Goal: Task Accomplishment & Management: Manage account settings

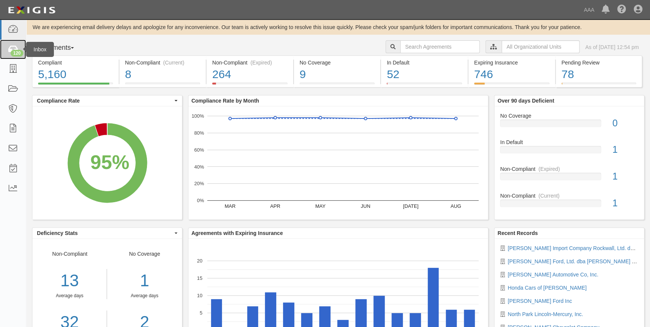
drag, startPoint x: 16, startPoint y: 51, endPoint x: 12, endPoint y: 49, distance: 5.1
click at [16, 51] on div "120" at bounding box center [17, 53] width 13 height 7
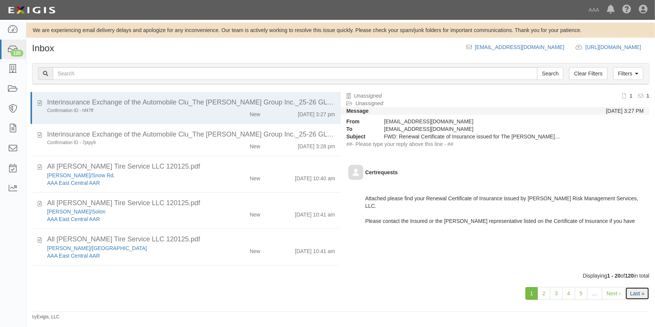
click at [639, 296] on link "Last »" at bounding box center [637, 293] width 24 height 13
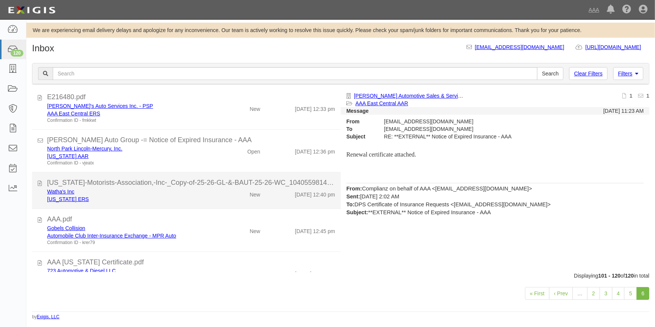
scroll to position [663, 0]
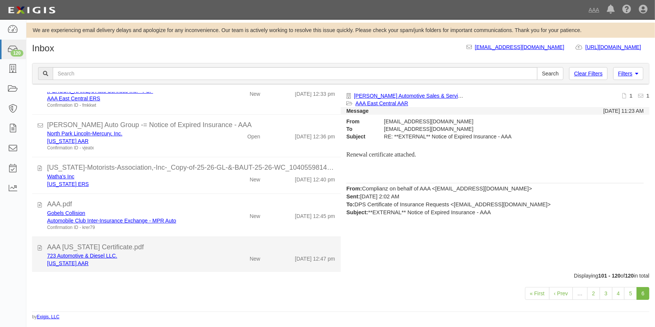
click at [155, 249] on div "AAA [US_STATE] Certificate.pdf" at bounding box center [191, 247] width 288 height 10
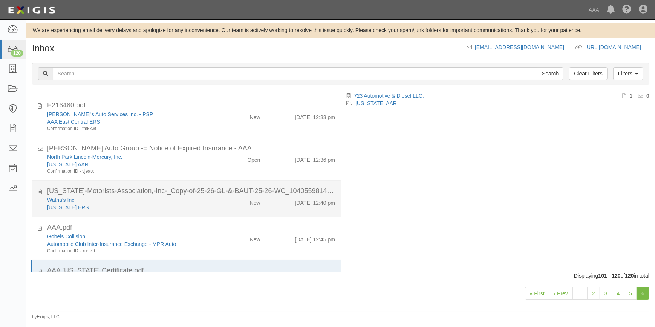
scroll to position [629, 0]
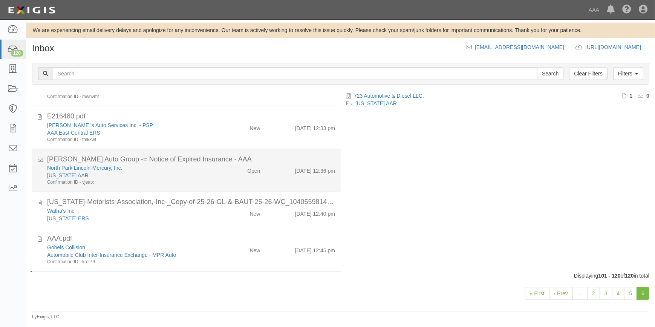
click at [173, 179] on div "Confirmation ID - vjeatx" at bounding box center [128, 182] width 163 height 6
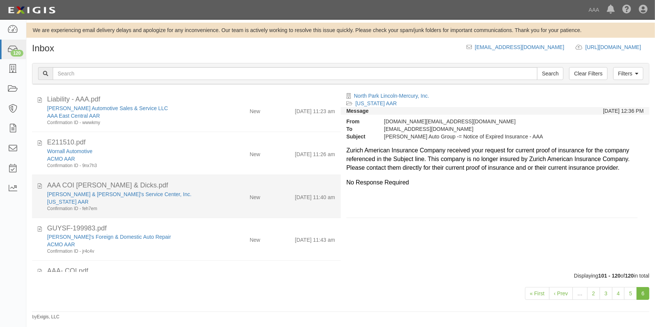
scroll to position [0, 0]
